Goal: Book appointment/travel/reservation

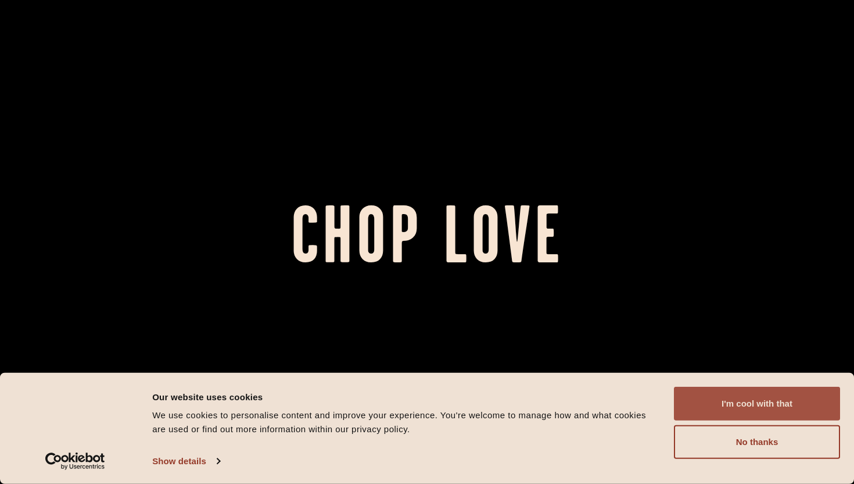
click at [801, 420] on button "I'm cool with that" at bounding box center [757, 403] width 166 height 34
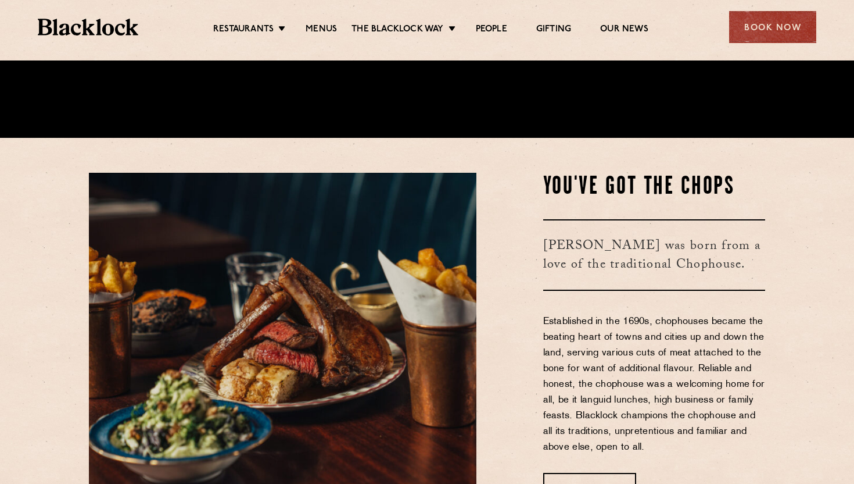
scroll to position [457, 0]
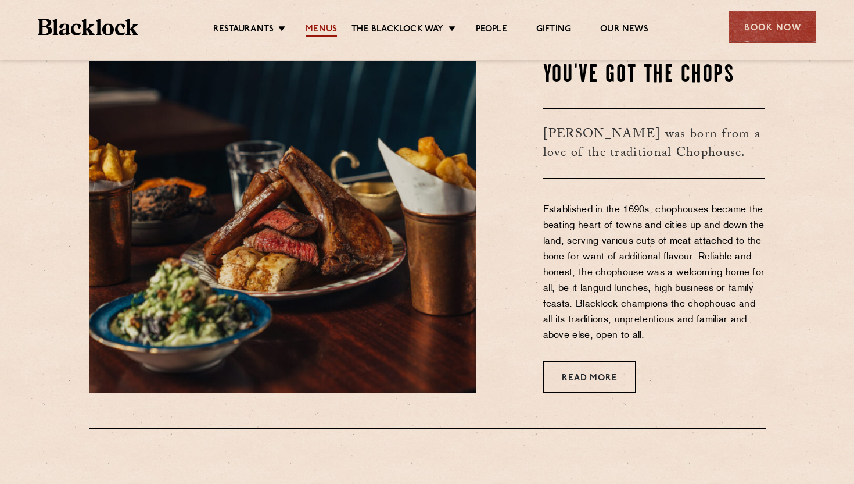
click at [324, 28] on link "Menus" at bounding box center [321, 30] width 31 height 13
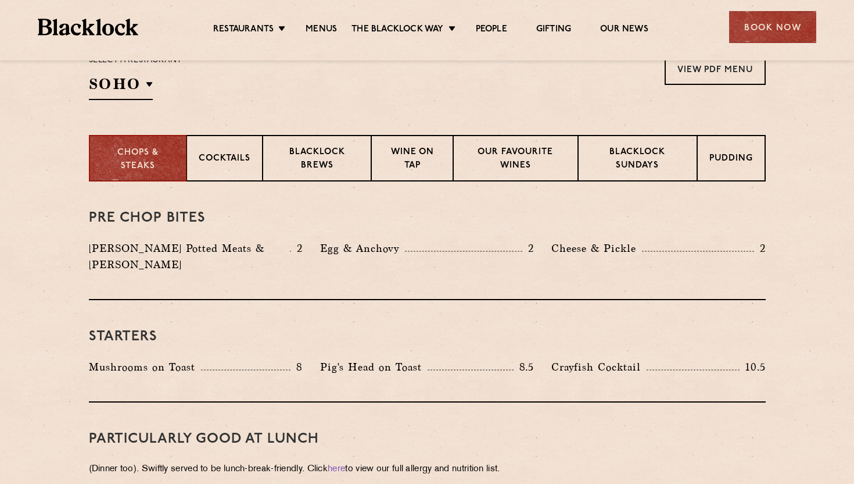
scroll to position [417, 0]
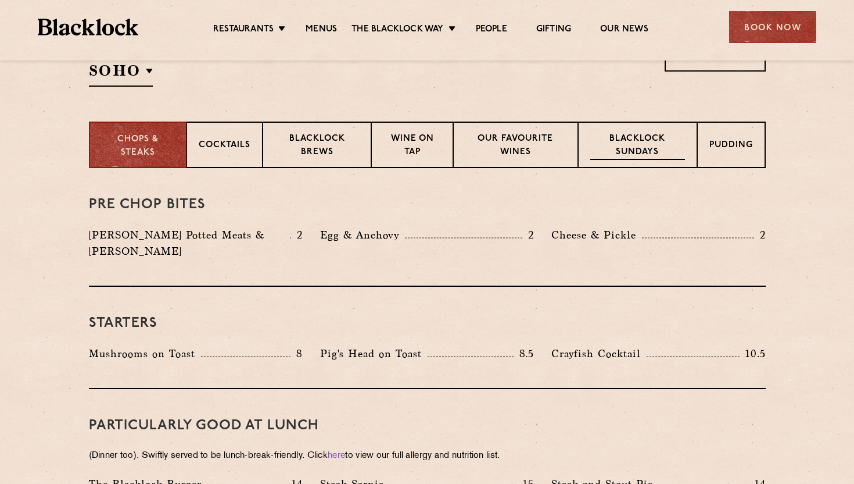
click at [653, 167] on div "Blacklock Sundays" at bounding box center [637, 144] width 119 height 46
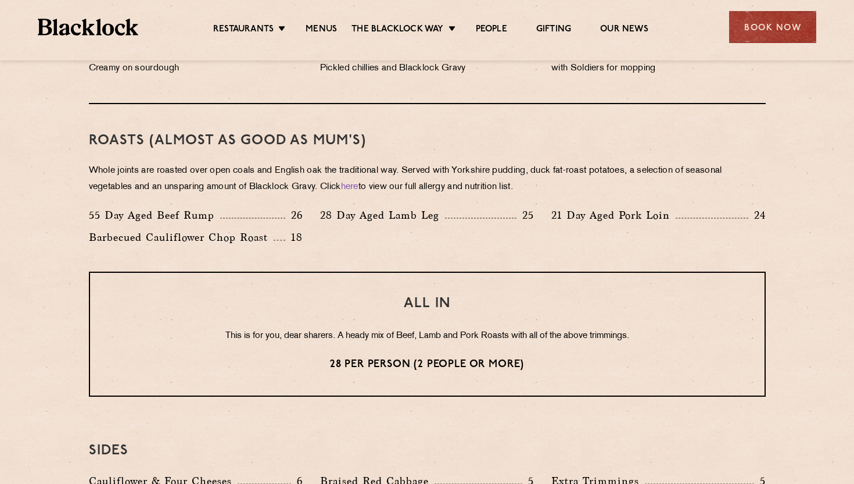
scroll to position [790, 0]
click at [746, 30] on div "Book Now" at bounding box center [772, 27] width 87 height 32
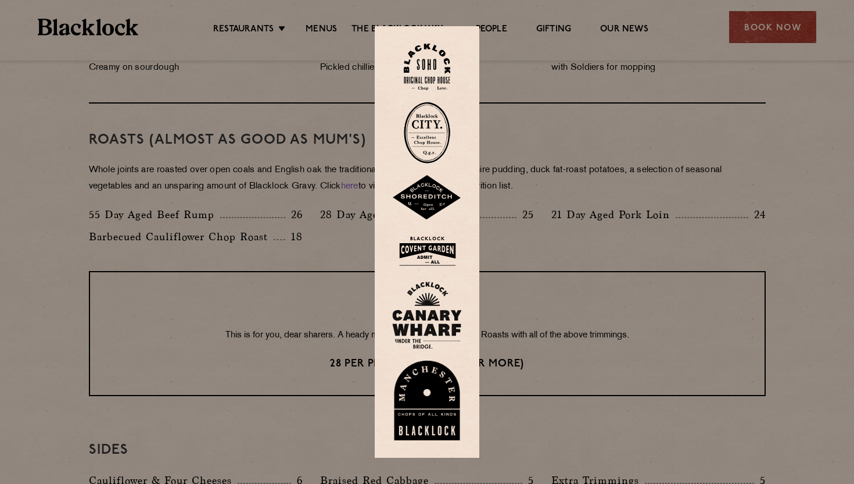
click at [443, 244] on img at bounding box center [427, 251] width 70 height 38
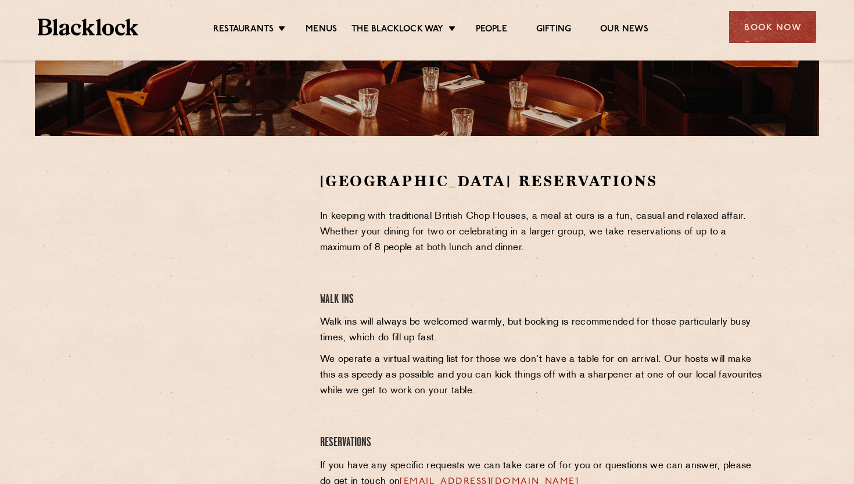
scroll to position [385, 0]
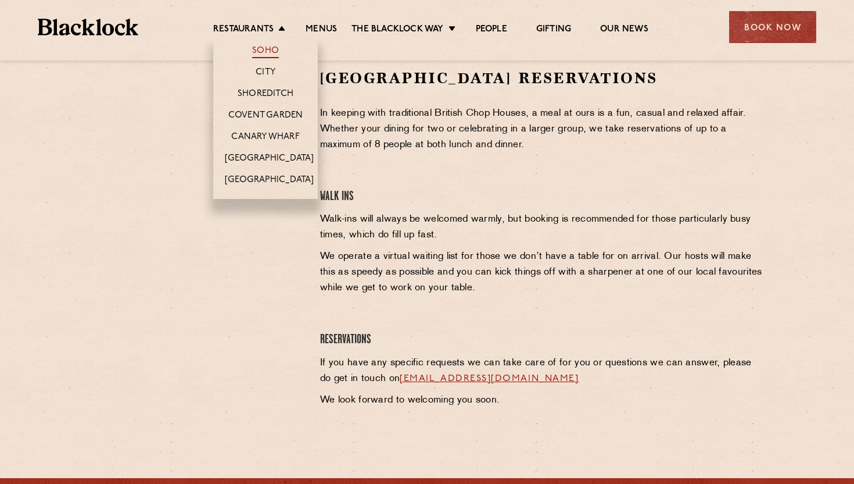
click at [266, 56] on link "Soho" at bounding box center [265, 51] width 27 height 13
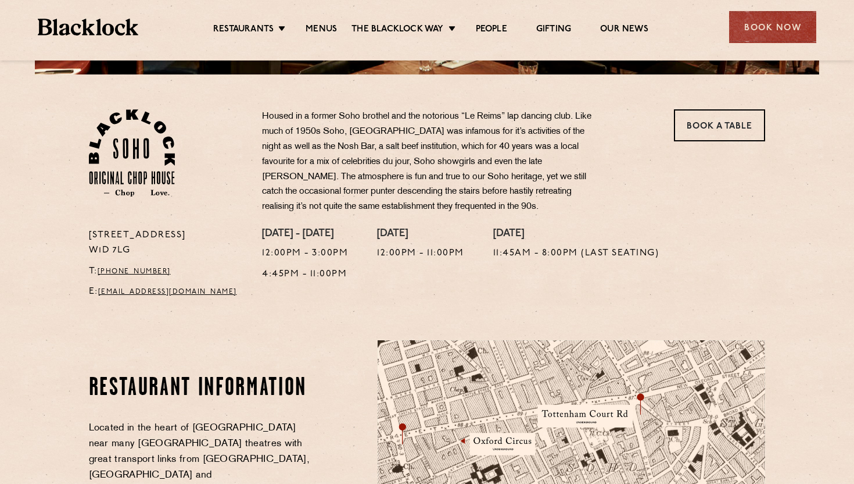
scroll to position [265, 0]
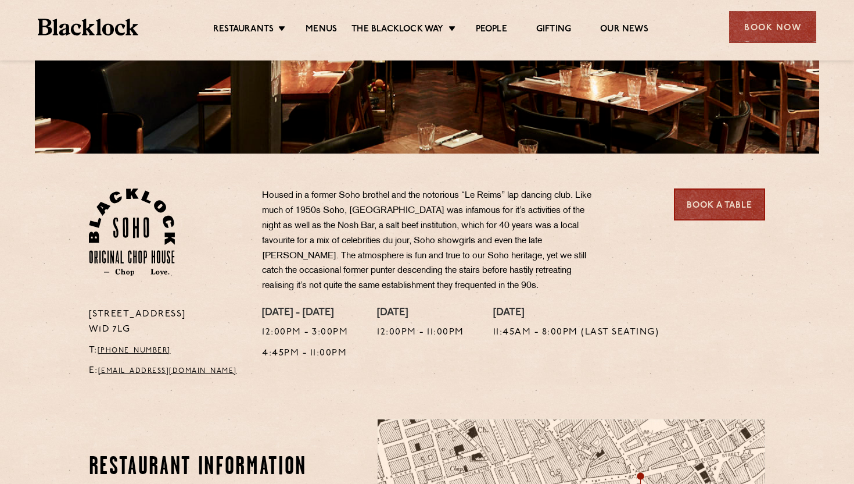
click at [719, 201] on link "Book a Table" at bounding box center [719, 204] width 91 height 32
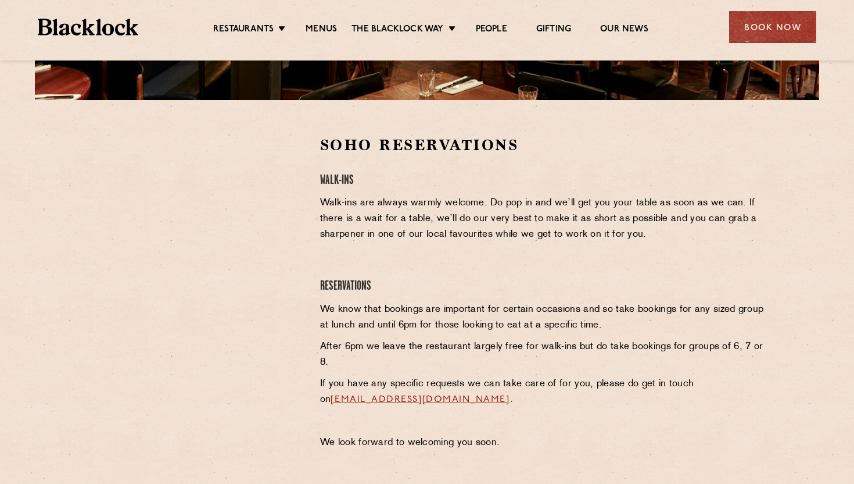
scroll to position [317, 0]
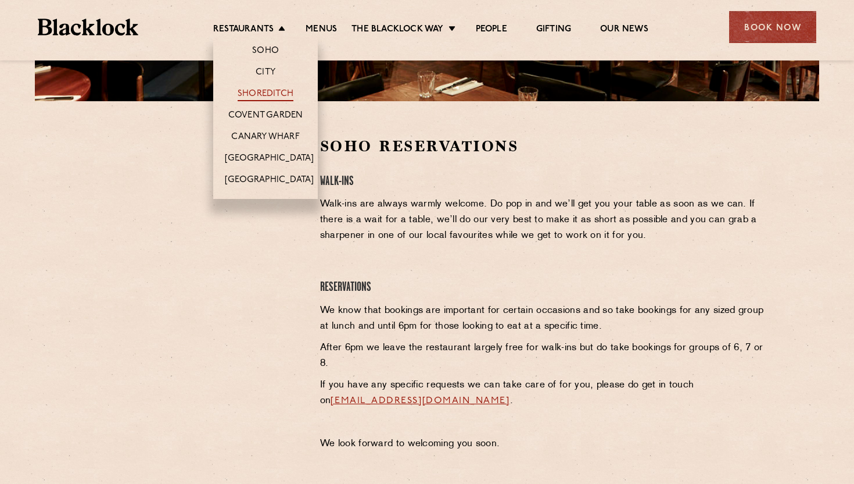
click at [274, 95] on link "Shoreditch" at bounding box center [266, 94] width 56 height 13
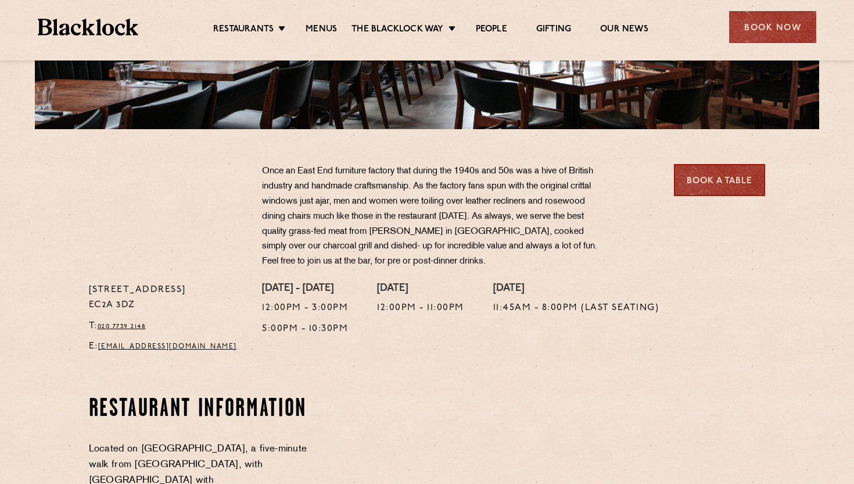
scroll to position [316, 0]
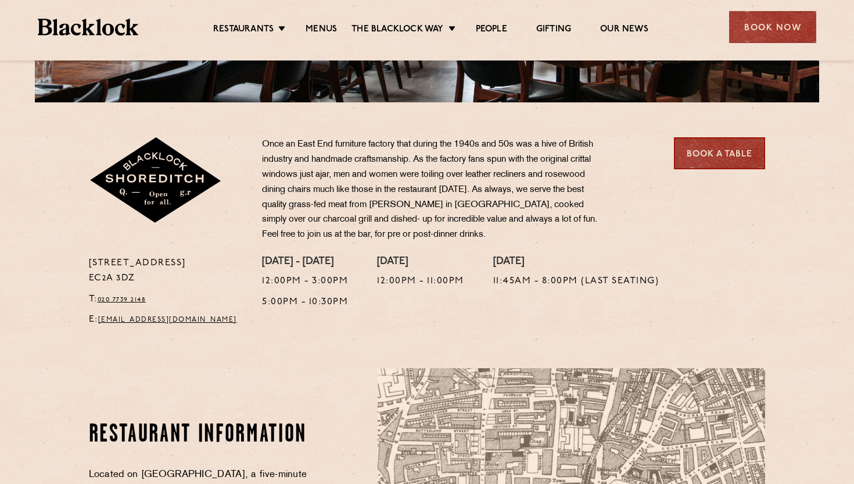
click at [706, 167] on link "Book a Table" at bounding box center [719, 153] width 91 height 32
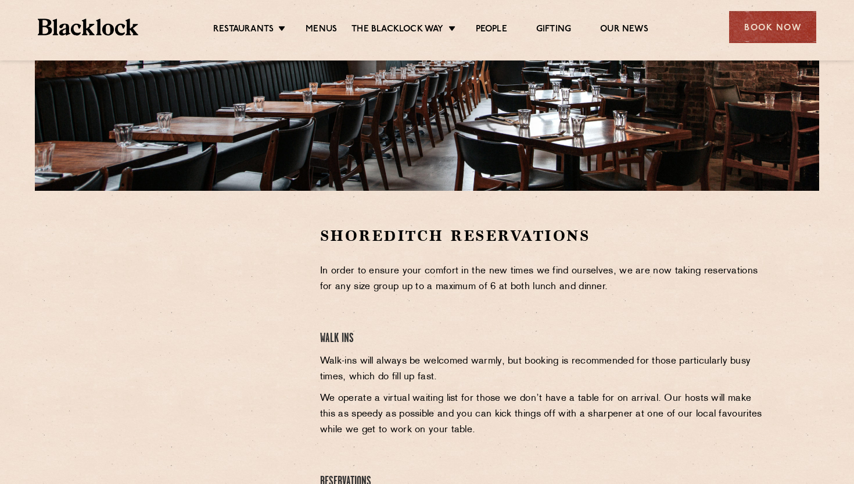
scroll to position [248, 0]
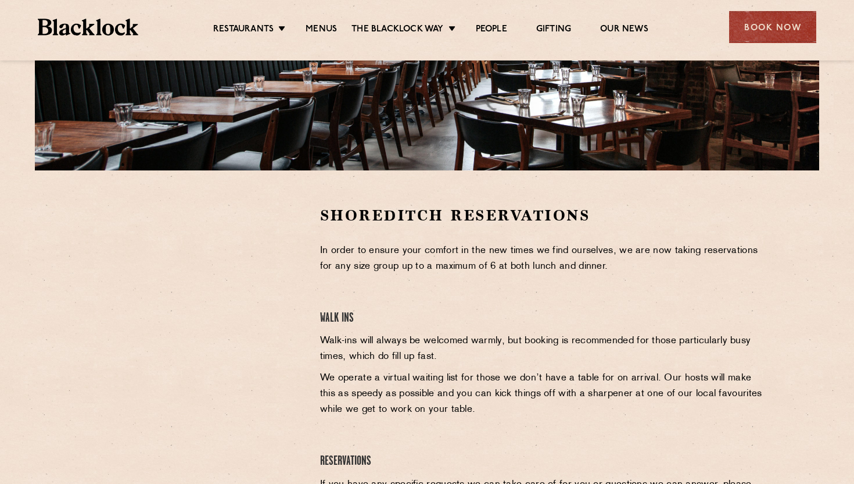
click at [260, 22] on ul "Restaurants Soho City Shoreditch Covent Garden Canary Wharf Manchester Birmingh…" at bounding box center [430, 27] width 585 height 19
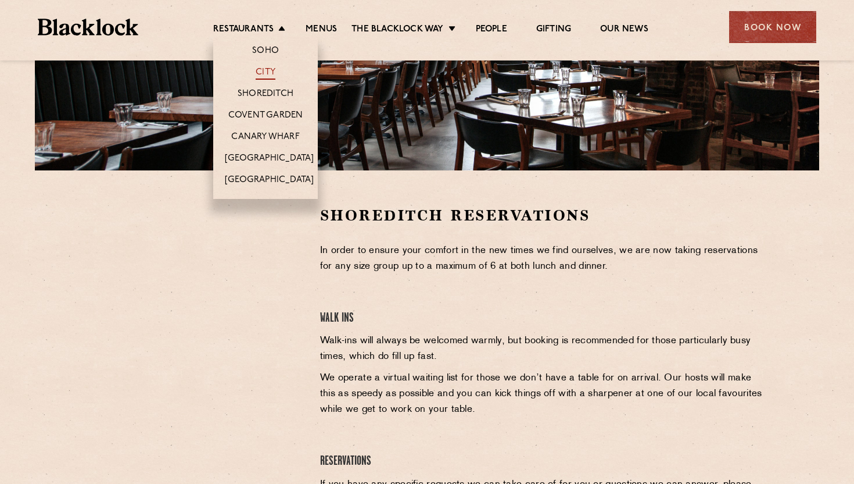
click at [259, 67] on link "City" at bounding box center [266, 73] width 20 height 13
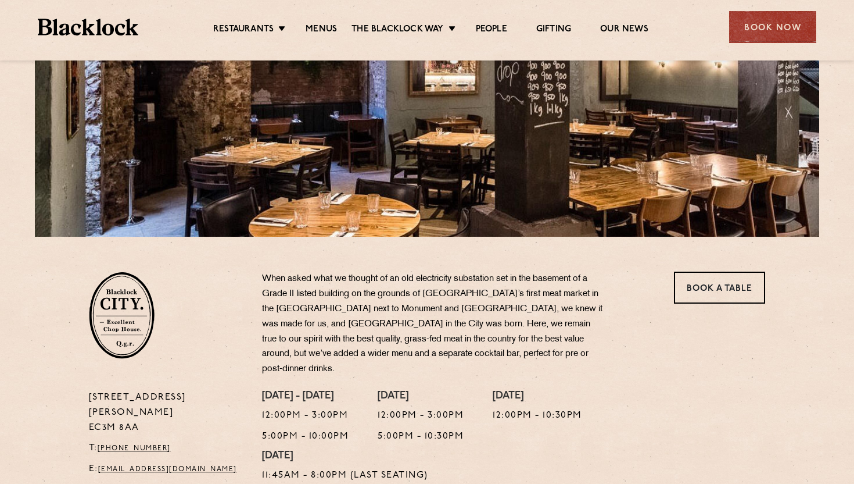
scroll to position [142, 0]
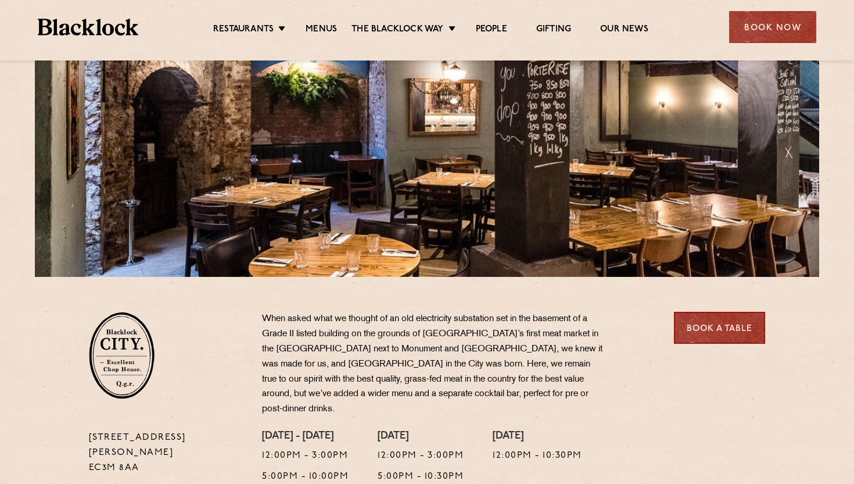
click at [712, 317] on link "Book a Table" at bounding box center [719, 328] width 91 height 32
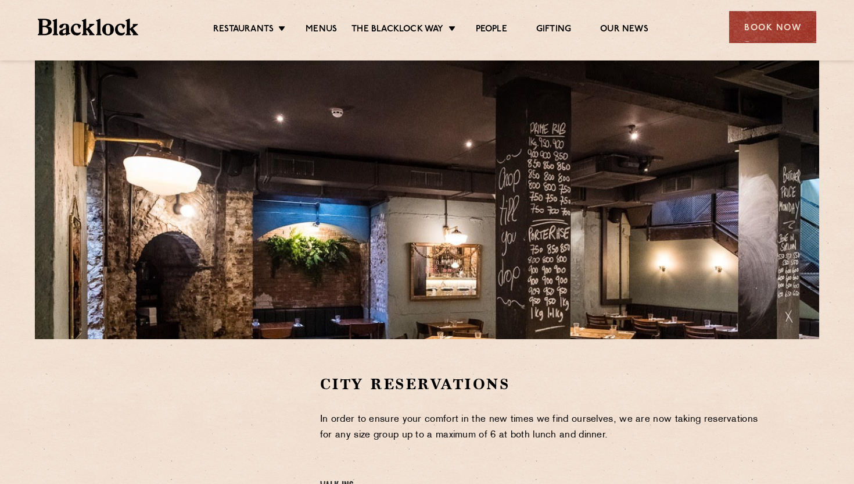
scroll to position [352, 0]
